Goal: Information Seeking & Learning: Understand process/instructions

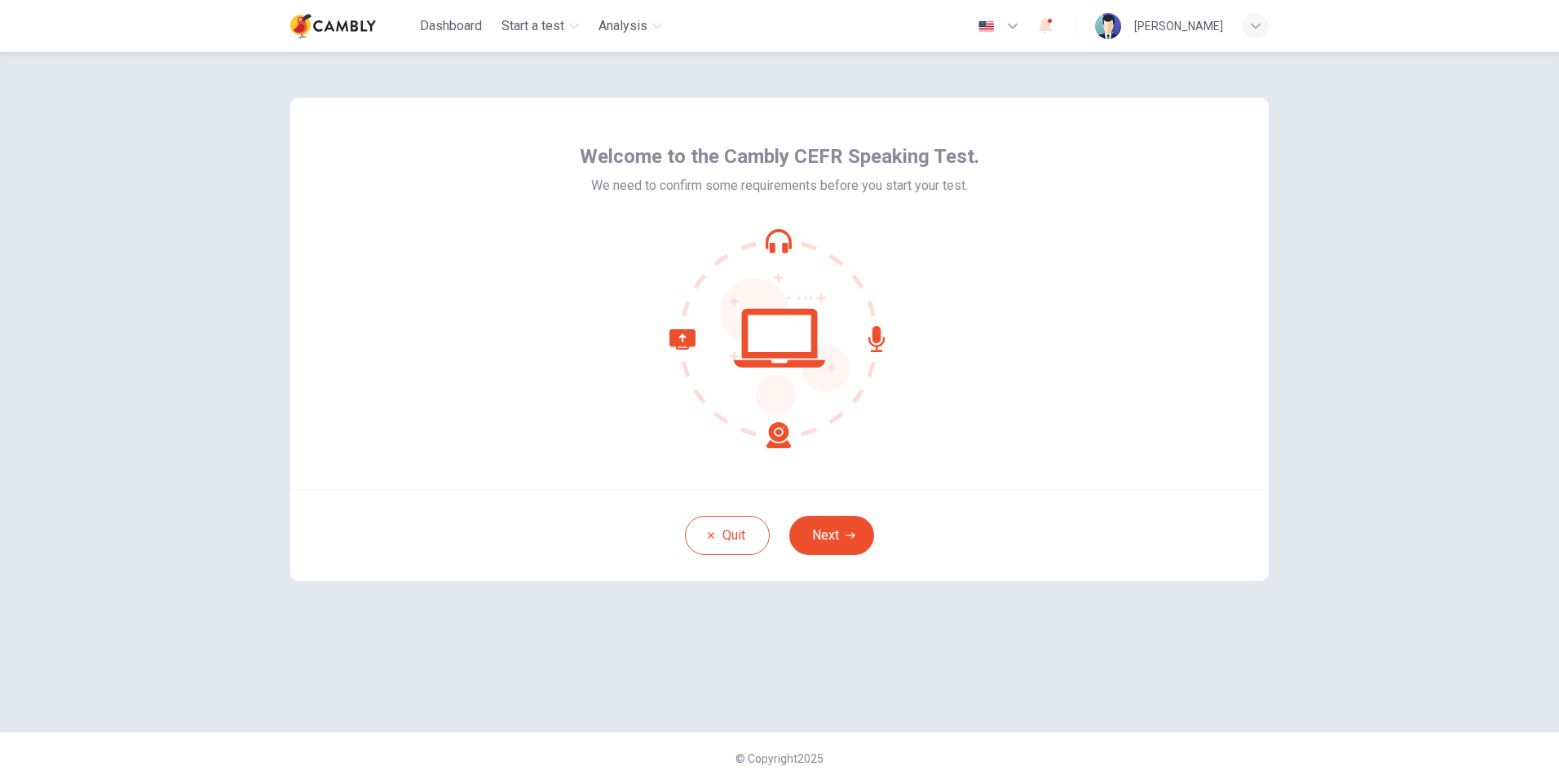
click at [875, 334] on icon at bounding box center [876, 339] width 16 height 26
click at [779, 432] on icon at bounding box center [730, 389] width 122 height 119
click at [684, 325] on icon at bounding box center [779, 338] width 220 height 220
click at [832, 528] on button "Next" at bounding box center [831, 535] width 84 height 39
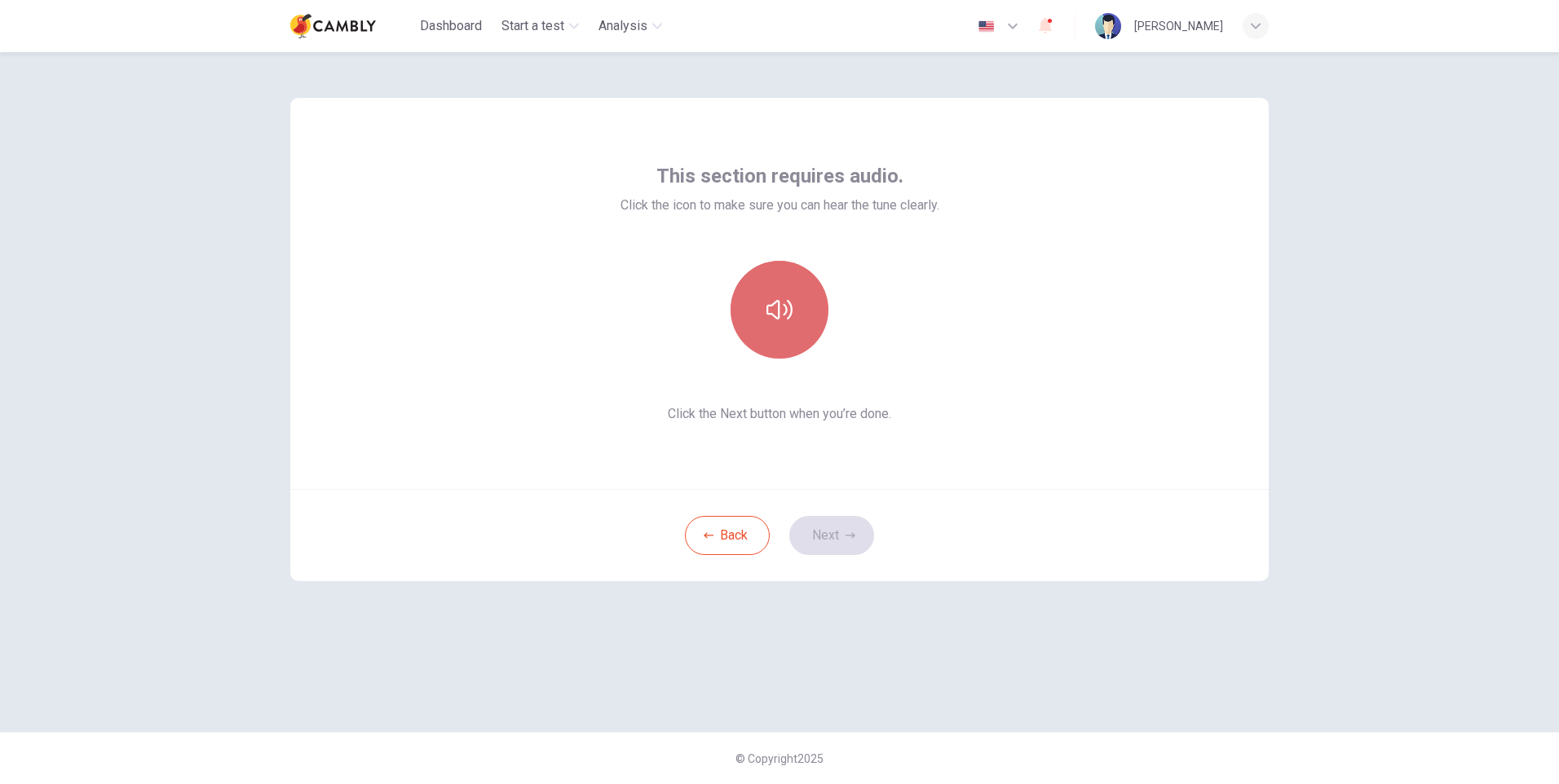
click at [788, 287] on button "button" at bounding box center [780, 310] width 98 height 98
click at [827, 531] on button "Next" at bounding box center [831, 535] width 84 height 39
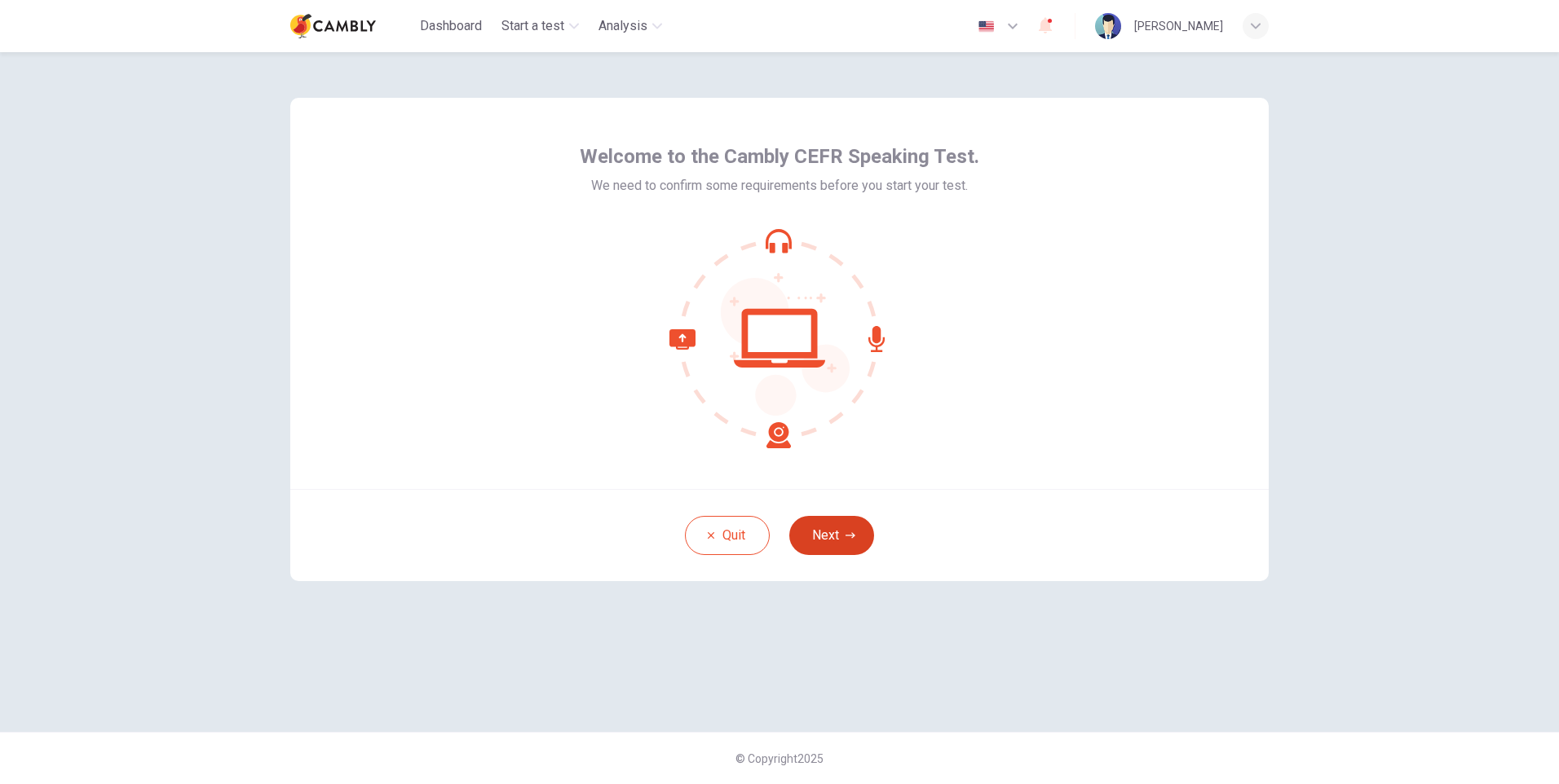
click at [827, 535] on button "Next" at bounding box center [831, 535] width 84 height 39
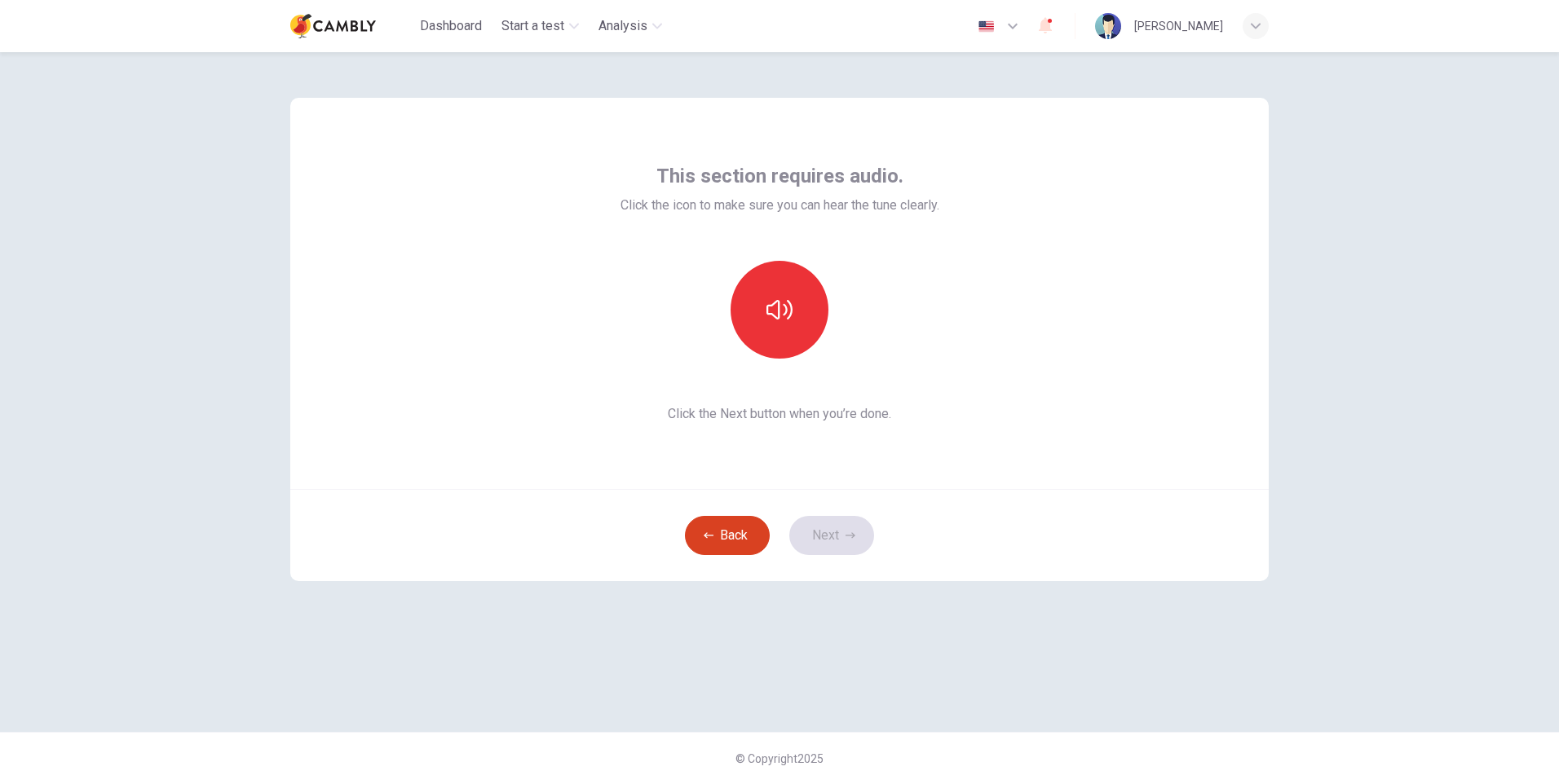
click at [719, 535] on button "Back" at bounding box center [728, 535] width 84 height 39
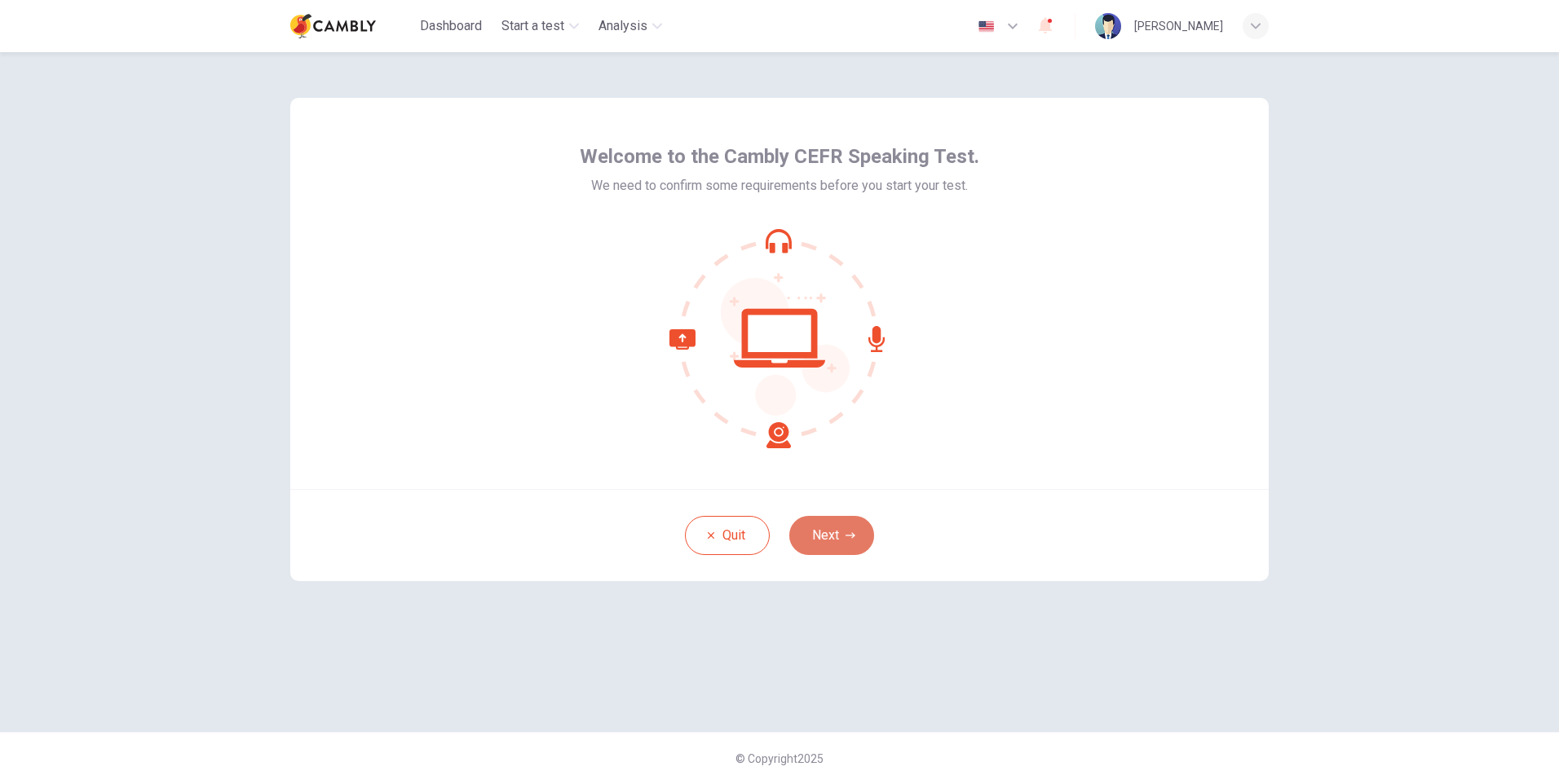
click at [838, 530] on button "Next" at bounding box center [831, 535] width 84 height 39
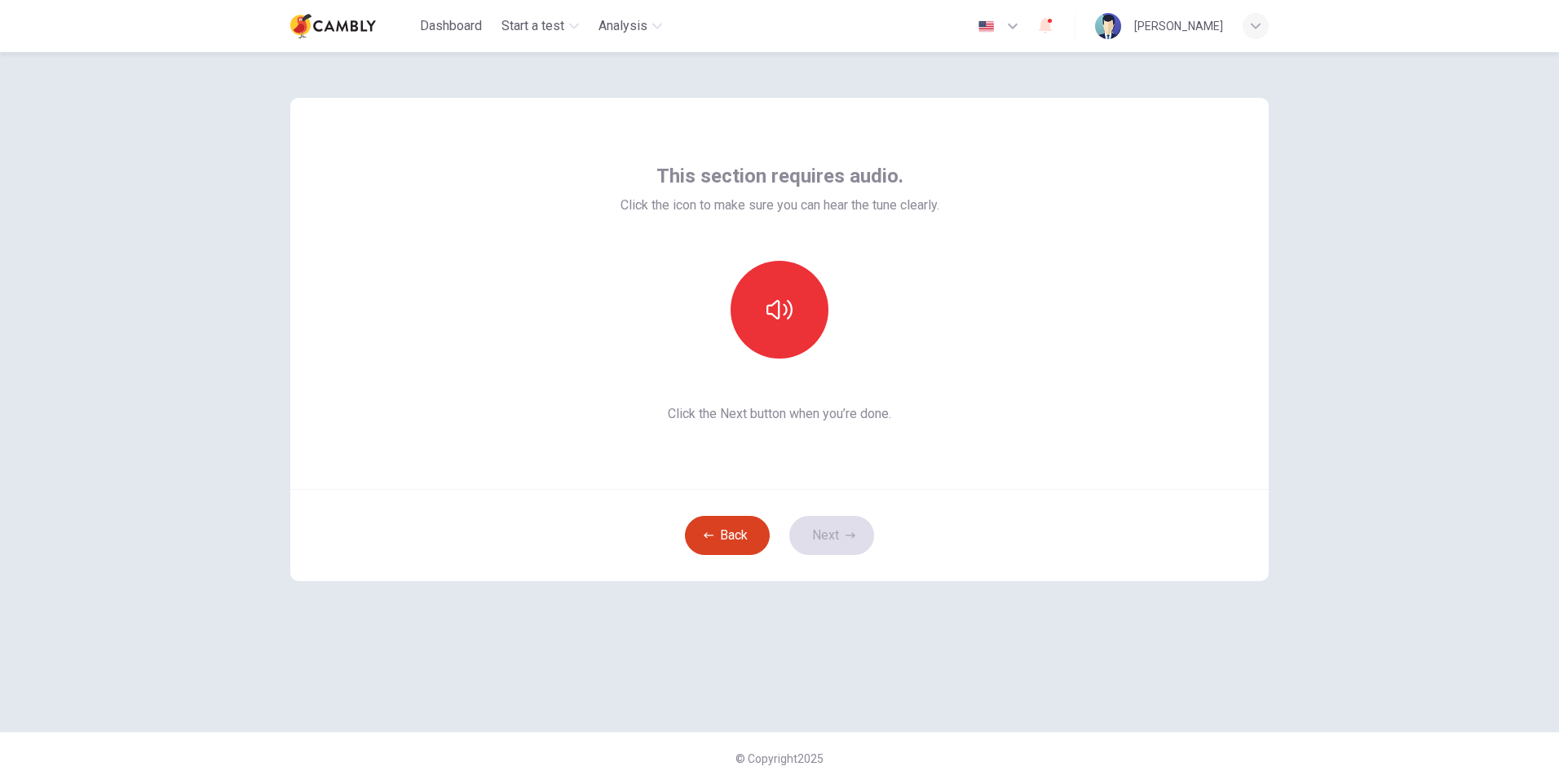
click at [735, 535] on button "Back" at bounding box center [728, 535] width 84 height 39
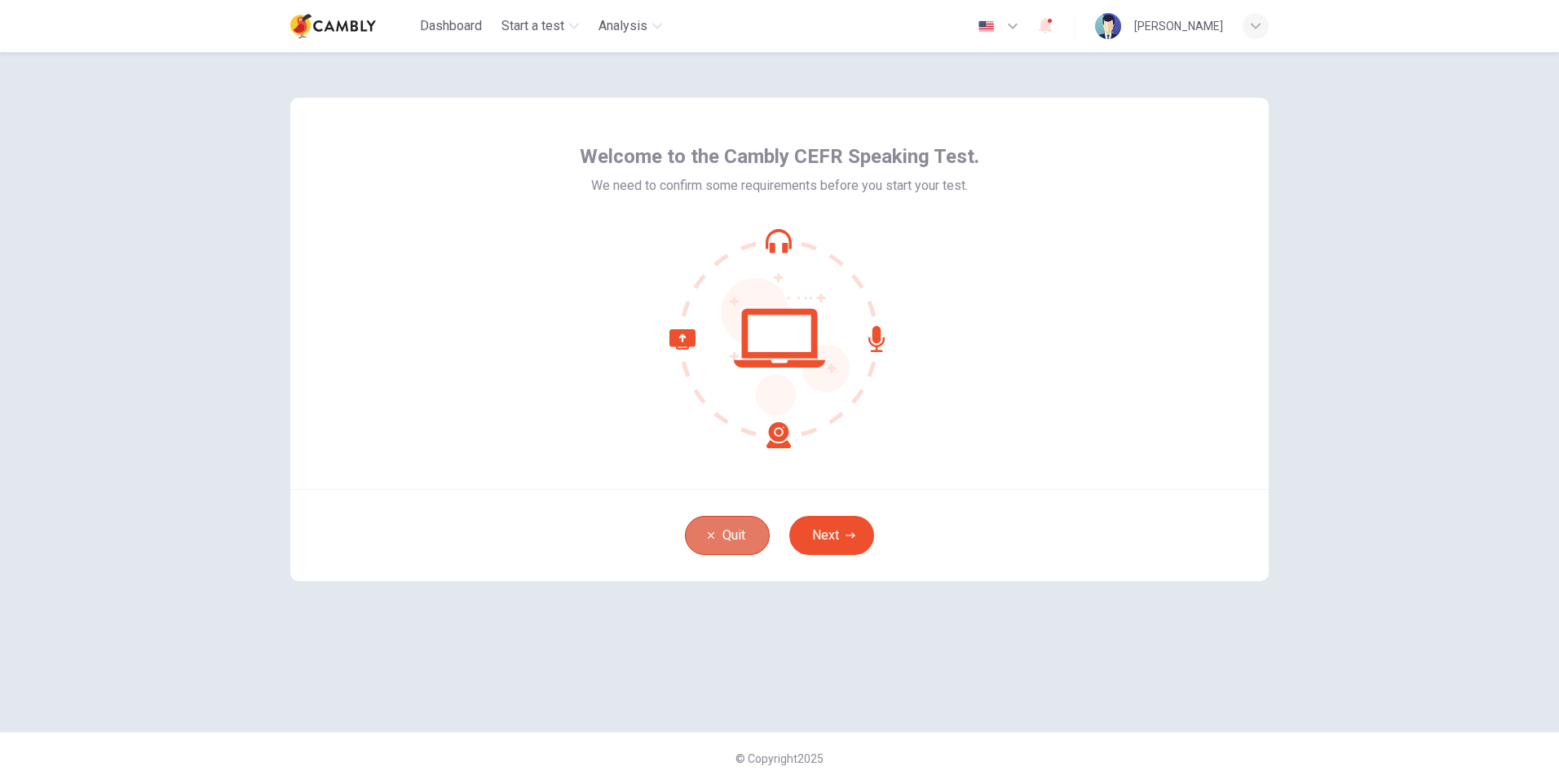
click at [732, 530] on button "Quit" at bounding box center [728, 535] width 84 height 39
click at [843, 530] on button "Next" at bounding box center [831, 535] width 84 height 39
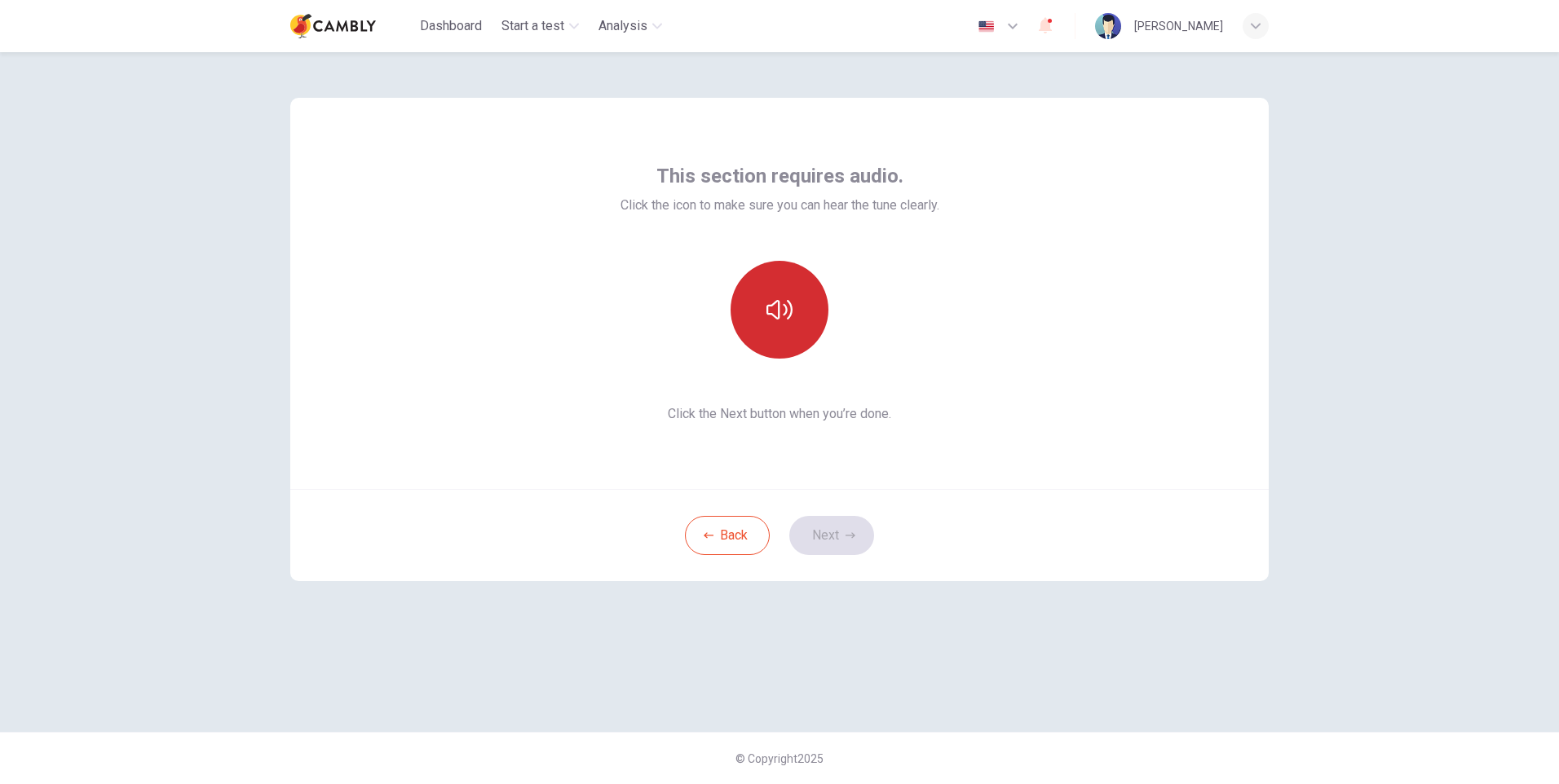
click at [781, 307] on icon "button" at bounding box center [780, 309] width 26 height 26
click at [840, 534] on button "Next" at bounding box center [831, 535] width 84 height 39
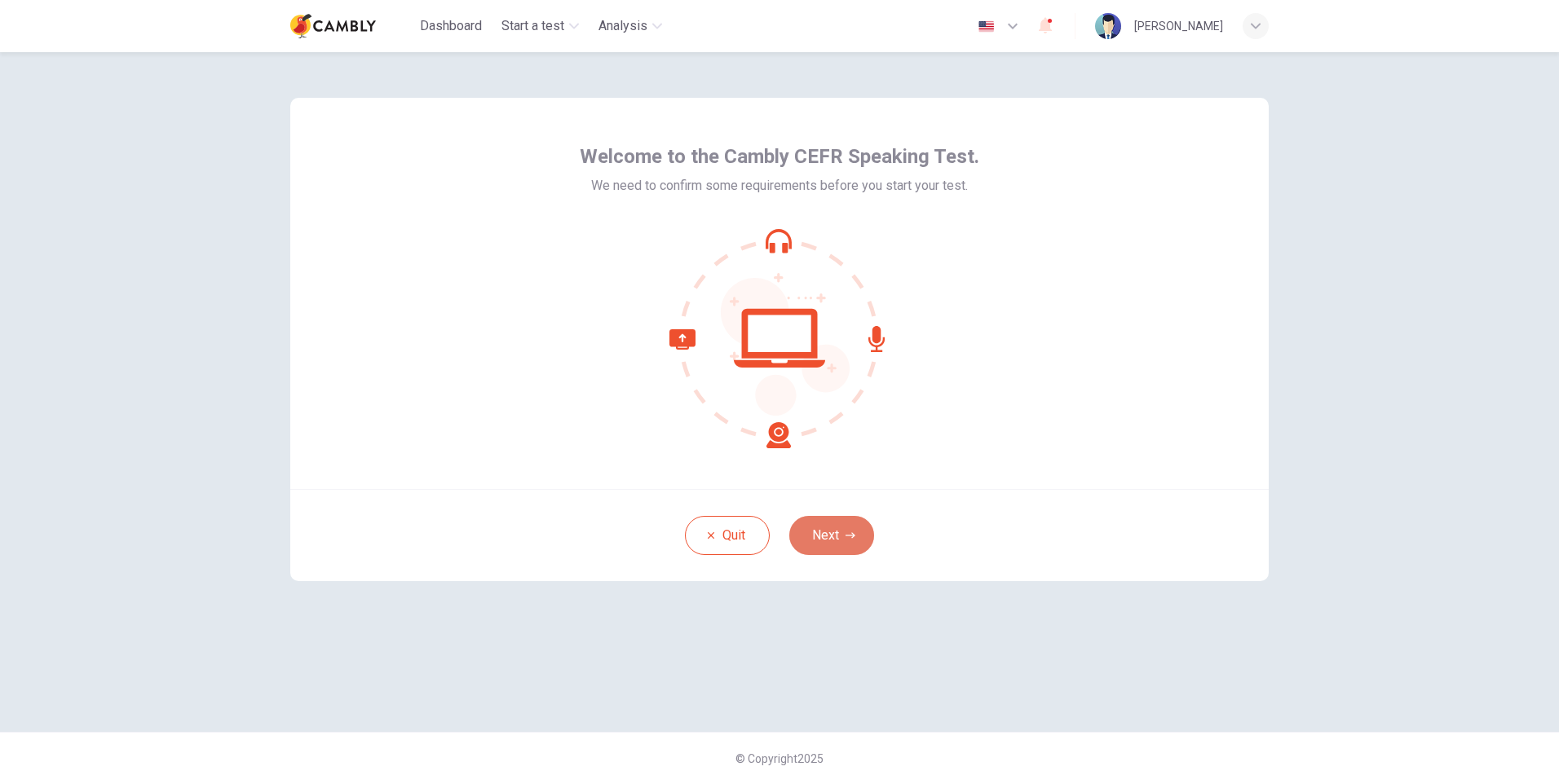
click at [831, 533] on button "Next" at bounding box center [831, 535] width 84 height 39
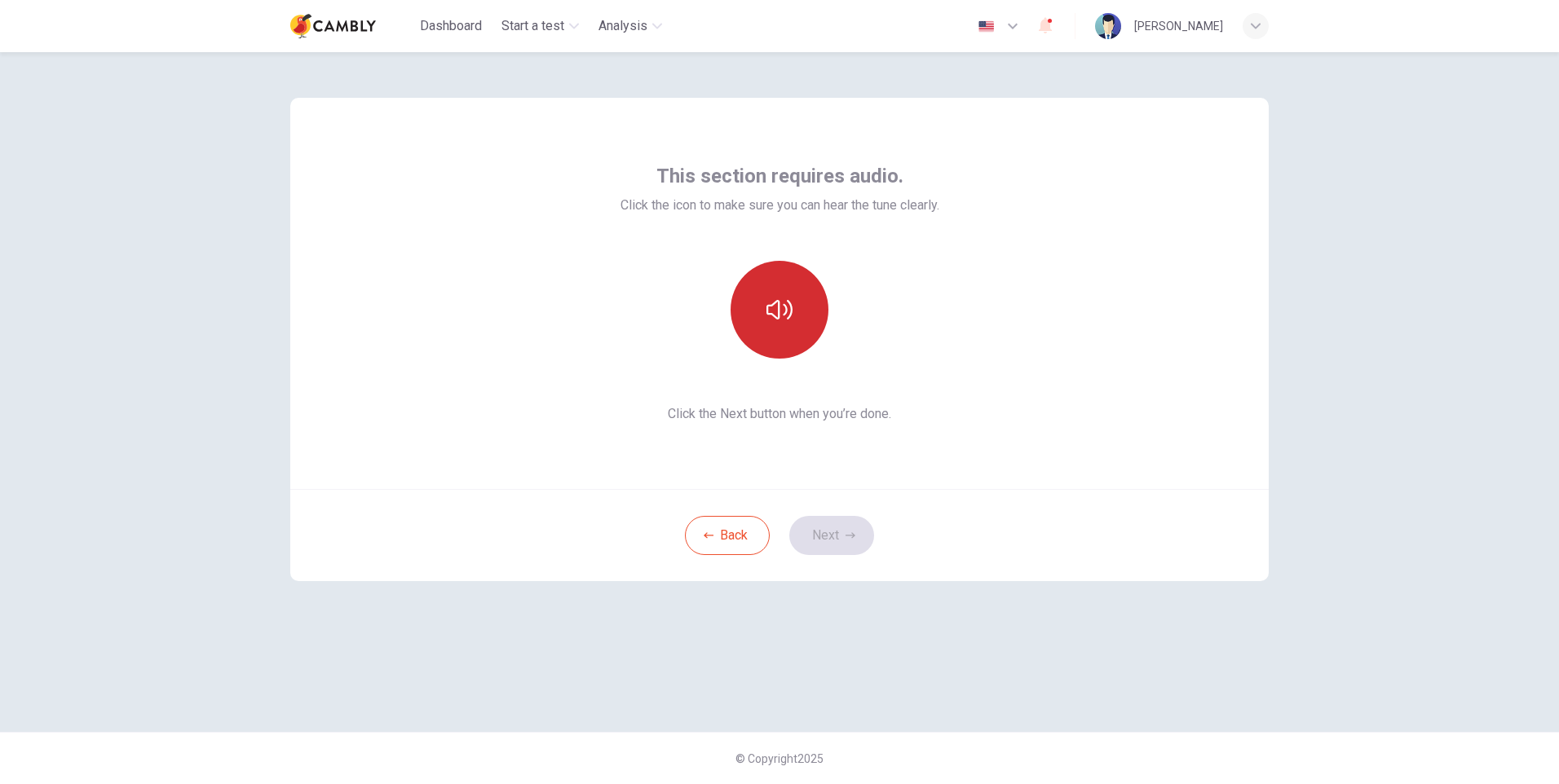
click at [776, 300] on icon "button" at bounding box center [780, 309] width 26 height 26
click at [835, 537] on button "Next" at bounding box center [831, 535] width 84 height 39
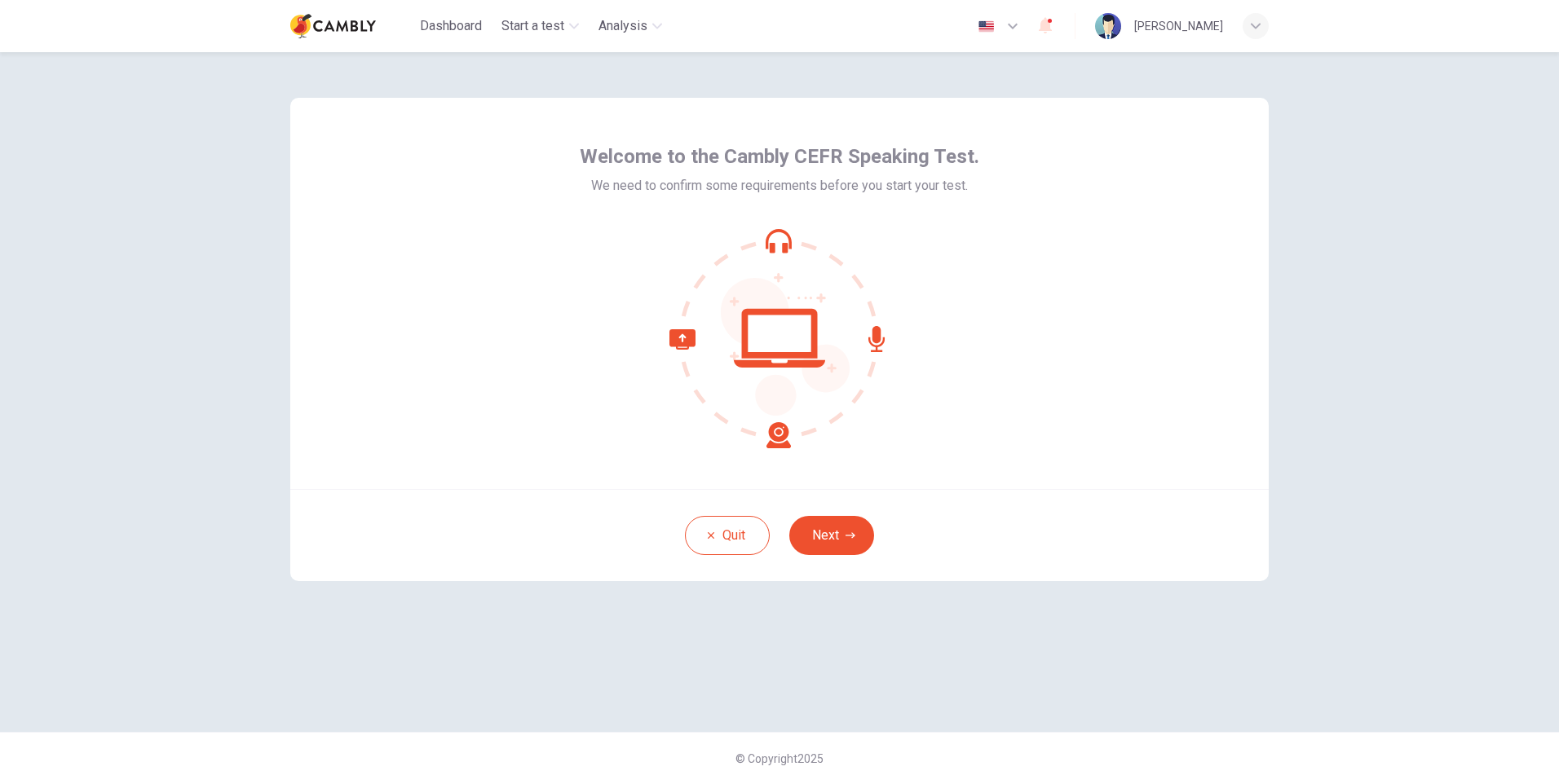
click at [835, 528] on button "Next" at bounding box center [831, 535] width 84 height 39
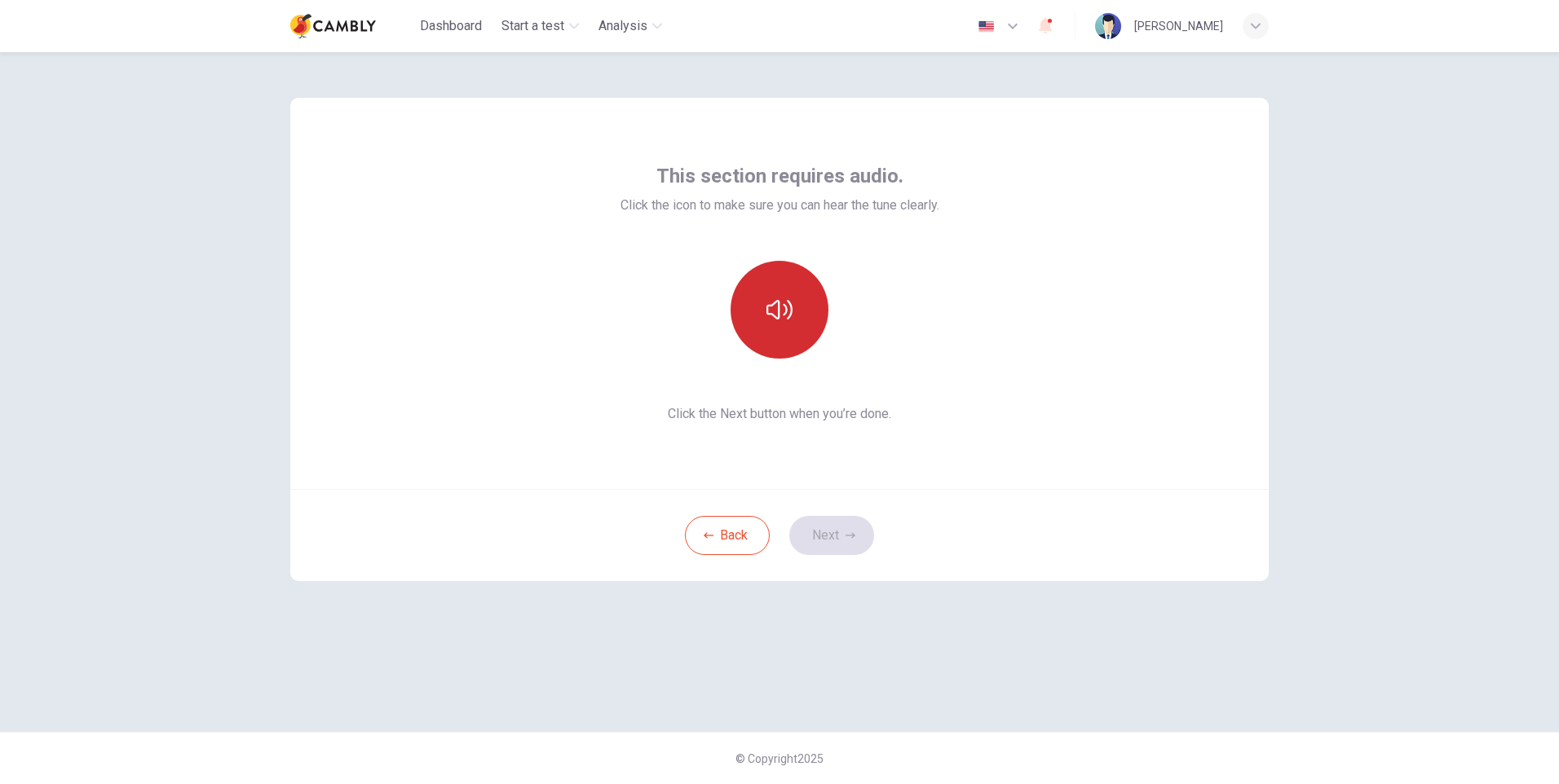
click at [783, 311] on icon "button" at bounding box center [780, 309] width 26 height 26
click at [827, 531] on button "Next" at bounding box center [831, 535] width 84 height 39
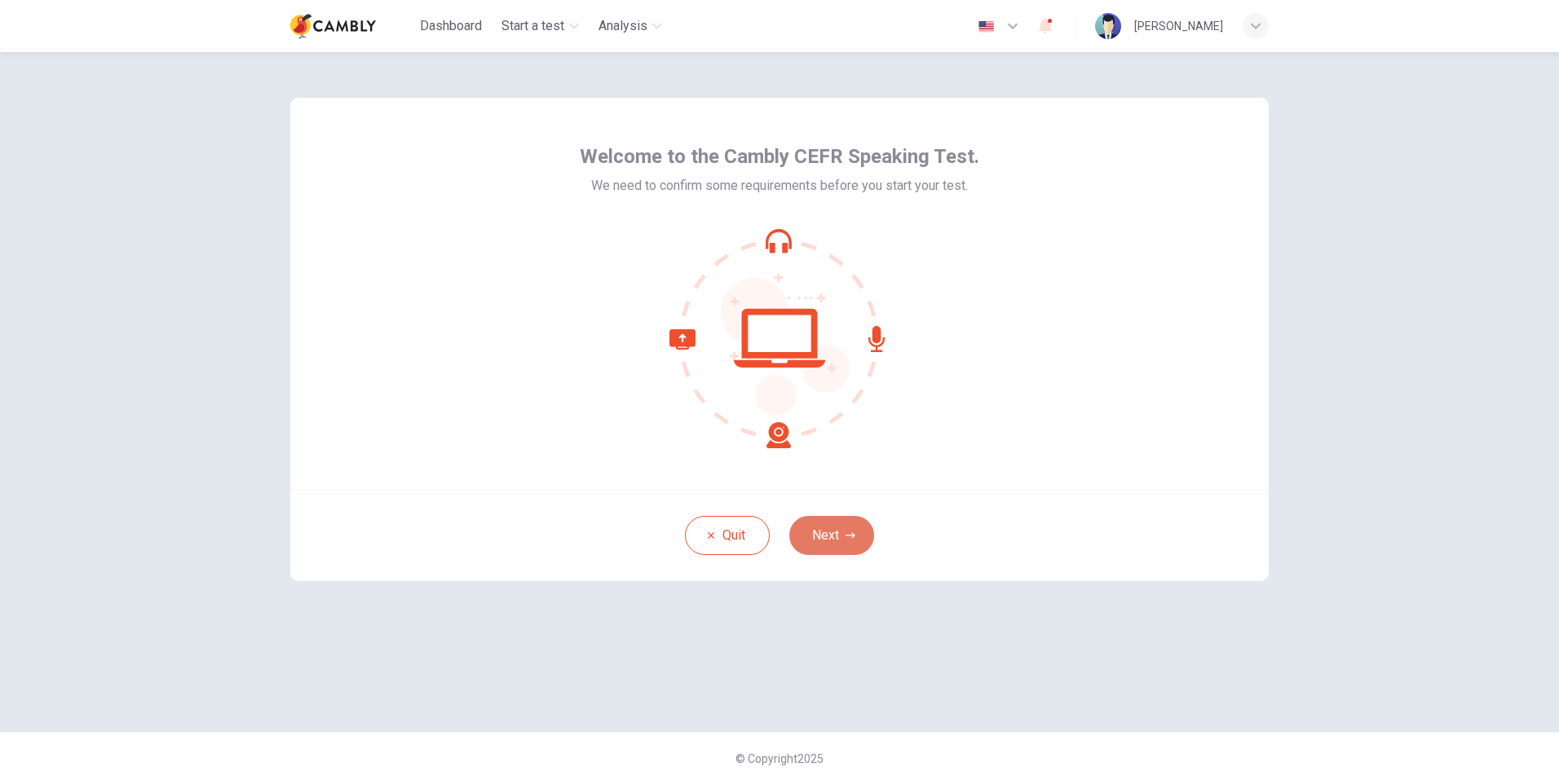
click at [834, 521] on button "Next" at bounding box center [831, 535] width 84 height 39
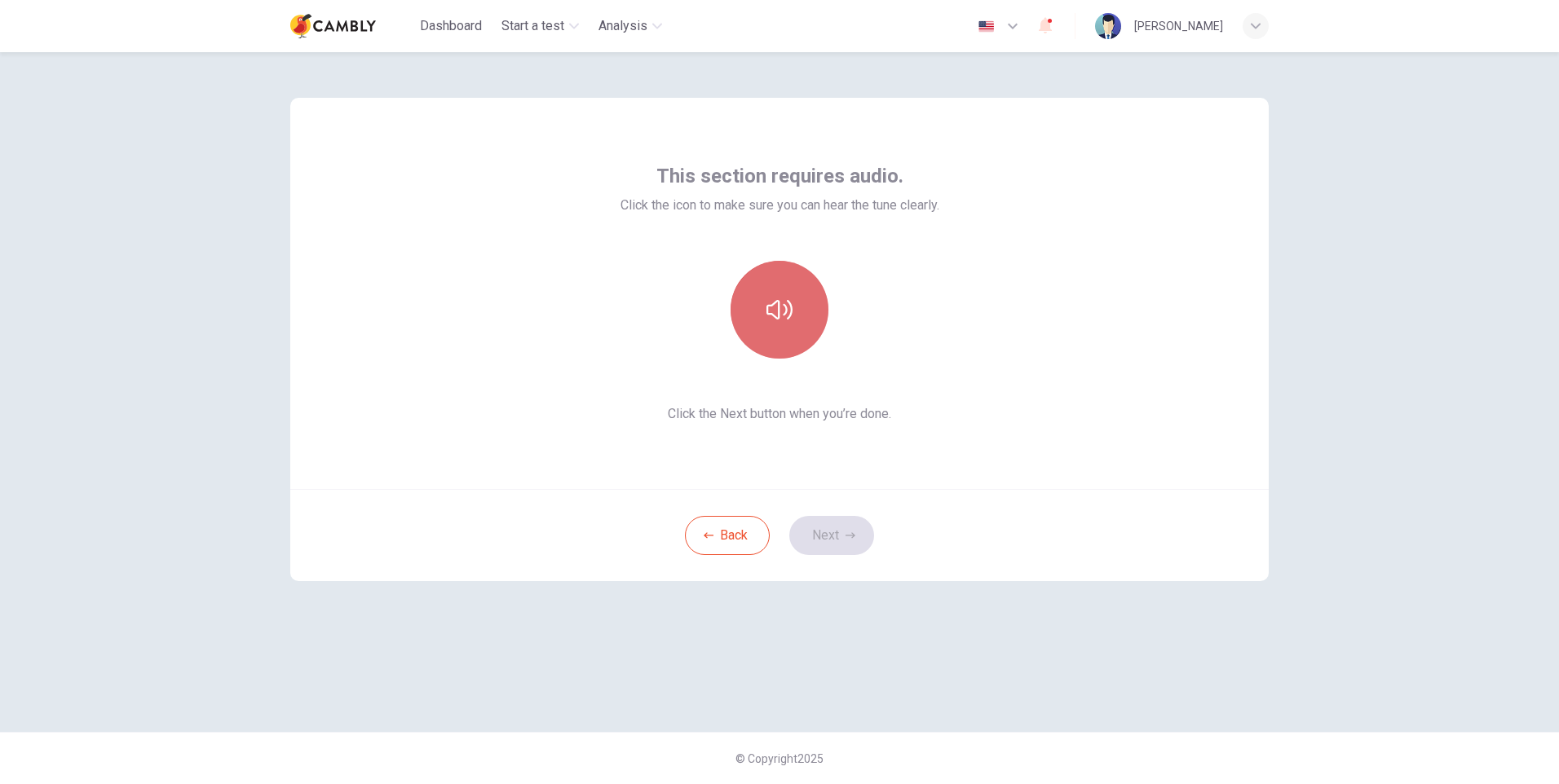
click at [778, 314] on icon "button" at bounding box center [780, 309] width 26 height 26
click at [840, 528] on button "Next" at bounding box center [831, 535] width 84 height 39
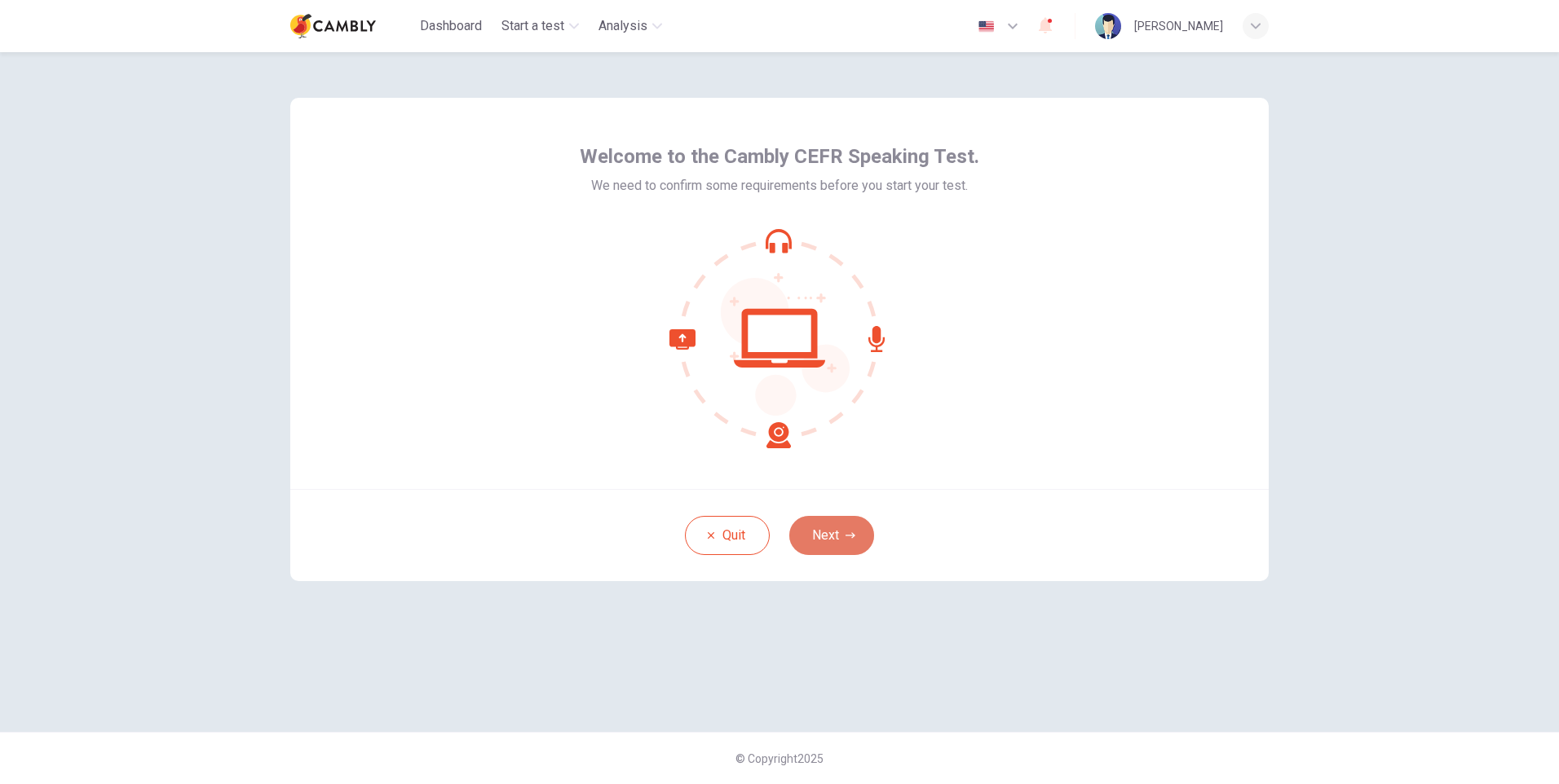
click at [833, 534] on button "Next" at bounding box center [831, 535] width 84 height 39
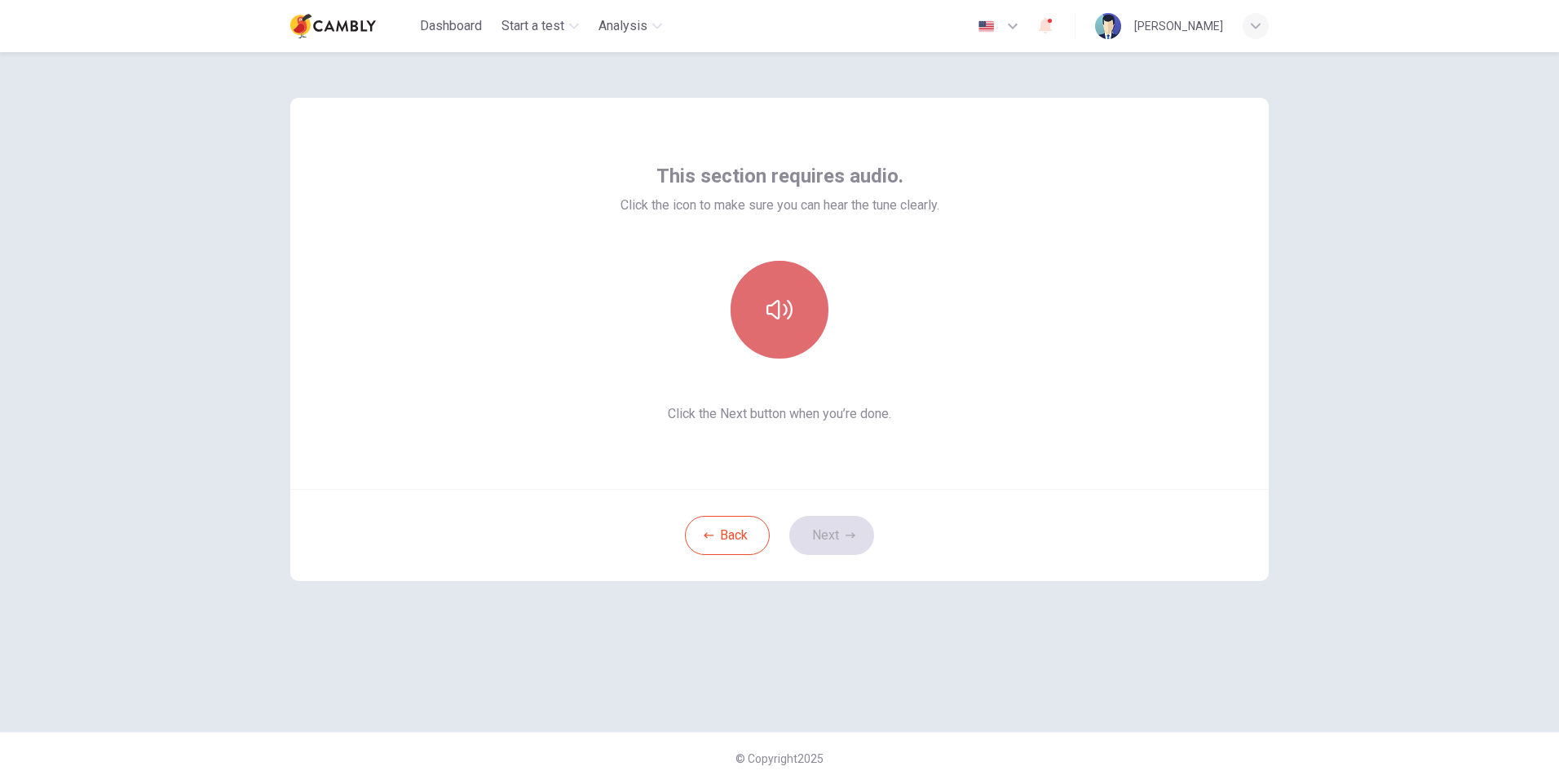
click at [795, 318] on button "button" at bounding box center [780, 310] width 98 height 98
click at [832, 535] on button "Next" at bounding box center [831, 535] width 84 height 39
